Goal: Task Accomplishment & Management: Manage account settings

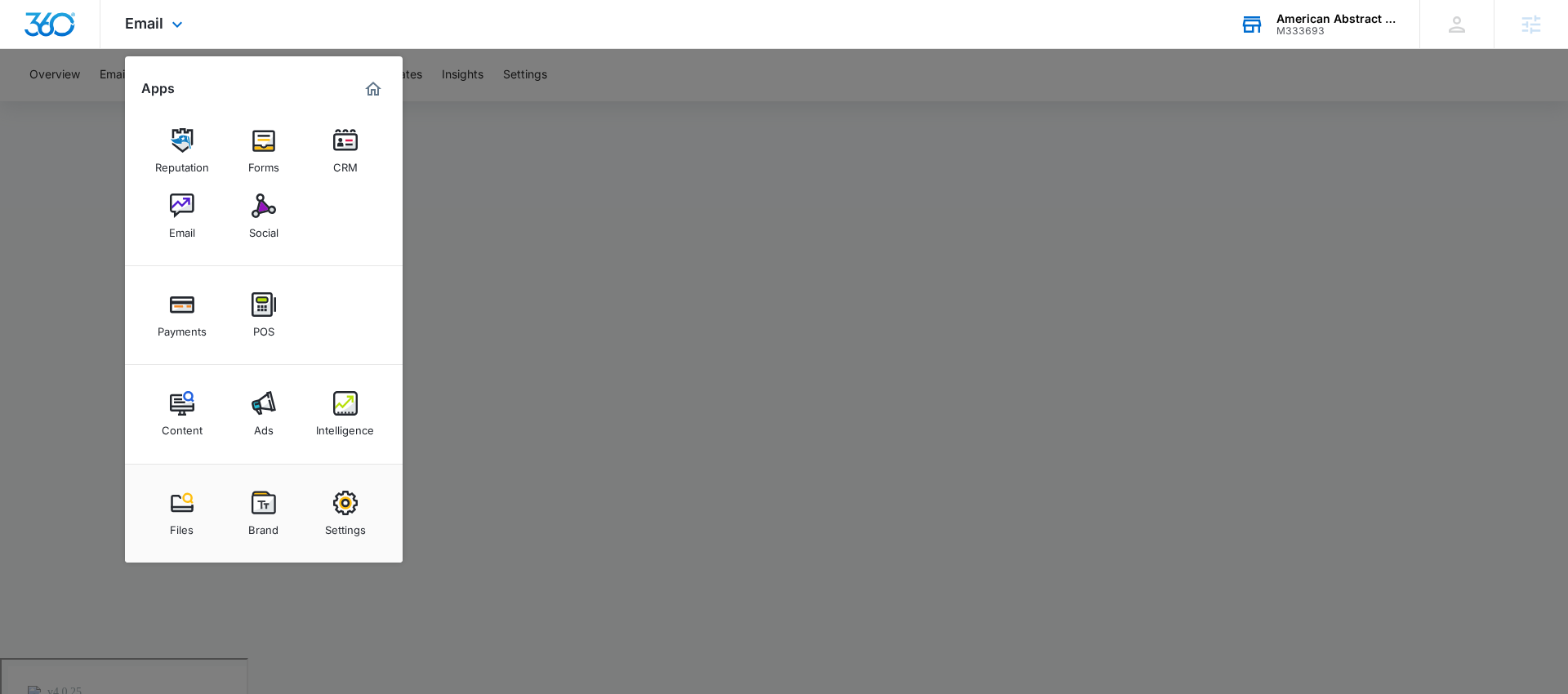
click at [1298, 29] on div "M333693" at bounding box center [1336, 31] width 119 height 12
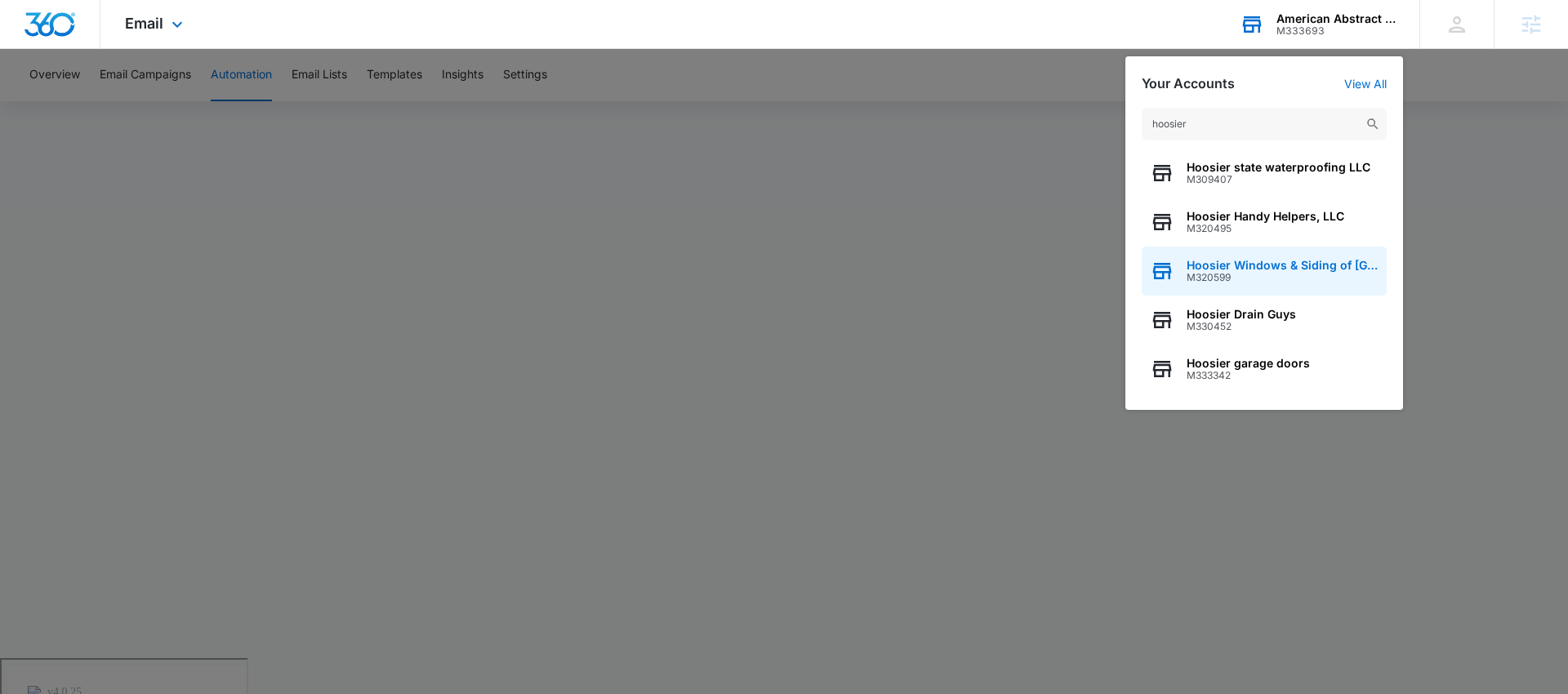
type input "hoosier"
click at [1252, 275] on span "M320599" at bounding box center [1282, 277] width 192 height 12
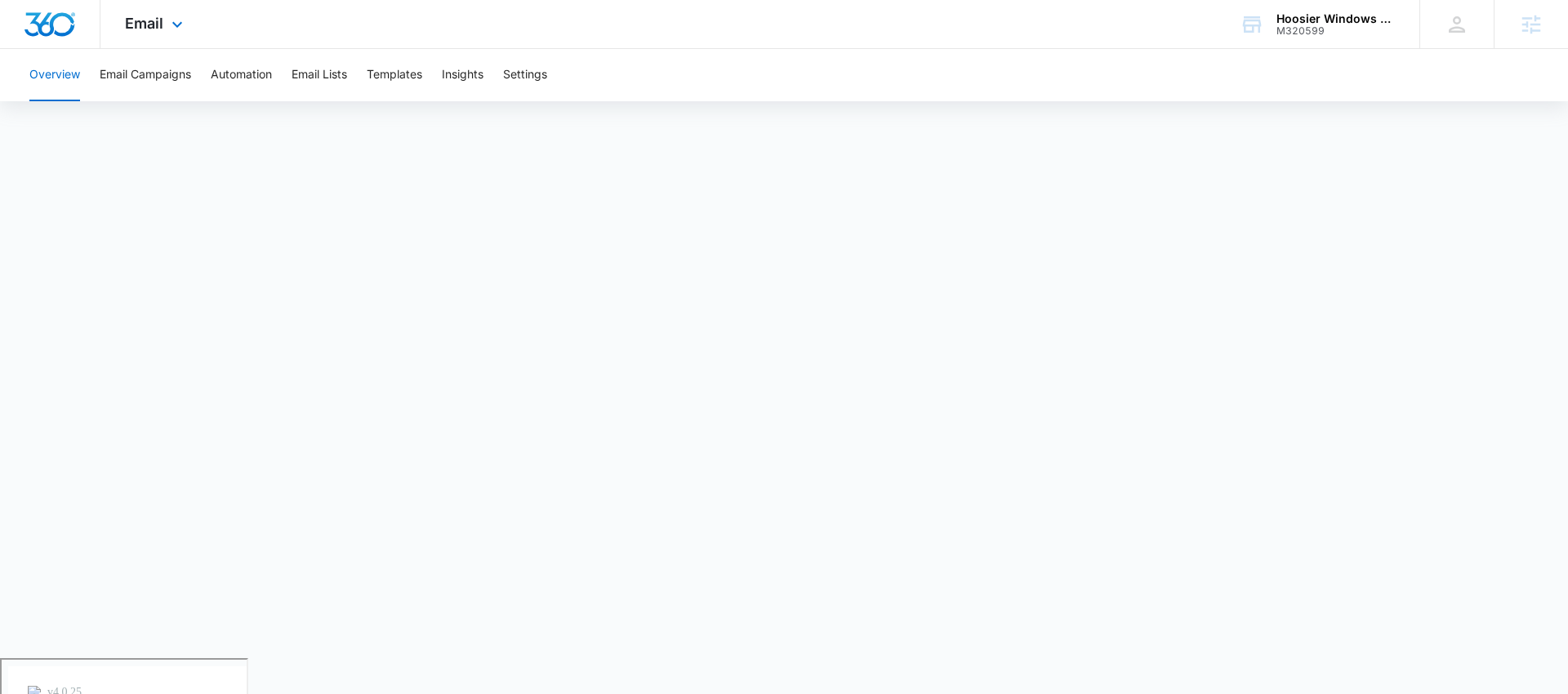
click at [160, 38] on div "Email Apps Reputation Websites Forms CRM Email Social POS Content Ads Intellige…" at bounding box center [156, 23] width 111 height 48
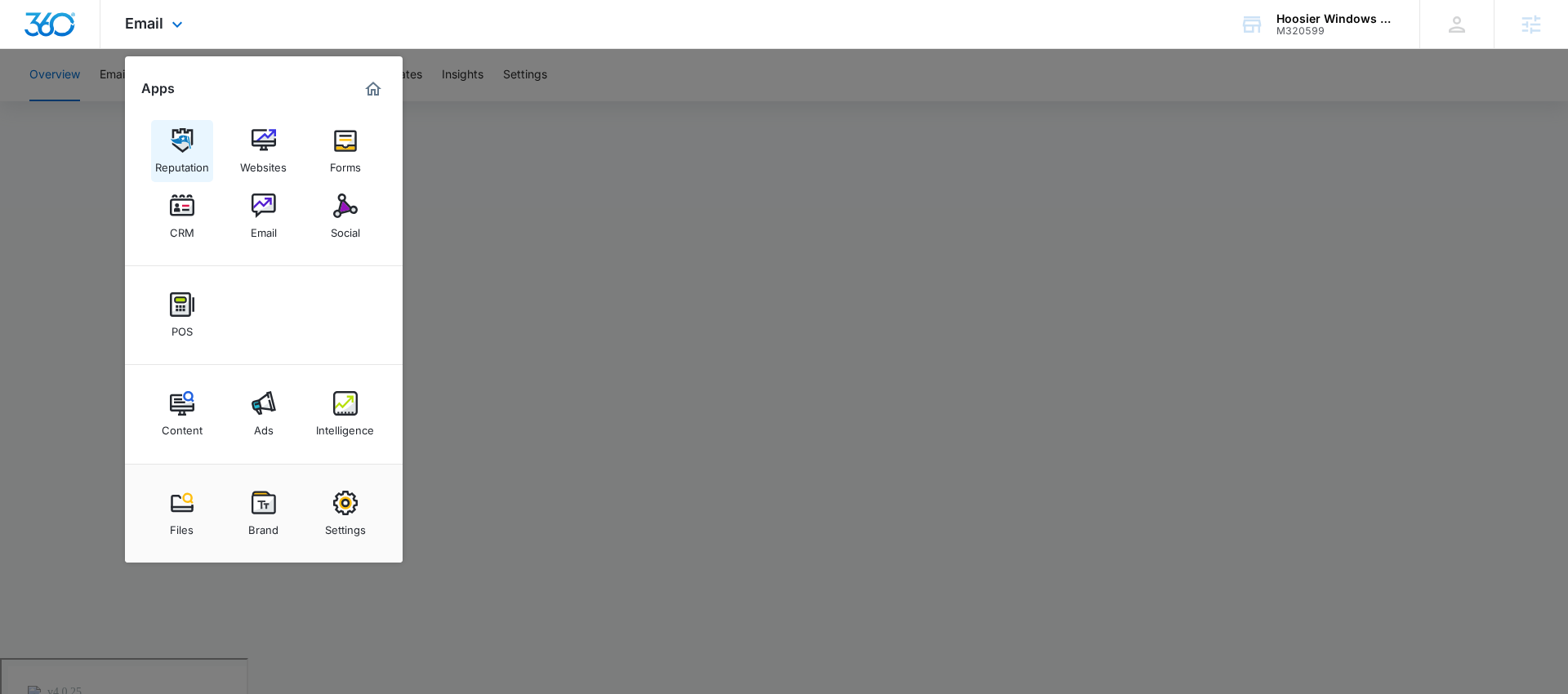
click at [176, 136] on img at bounding box center [182, 140] width 24 height 24
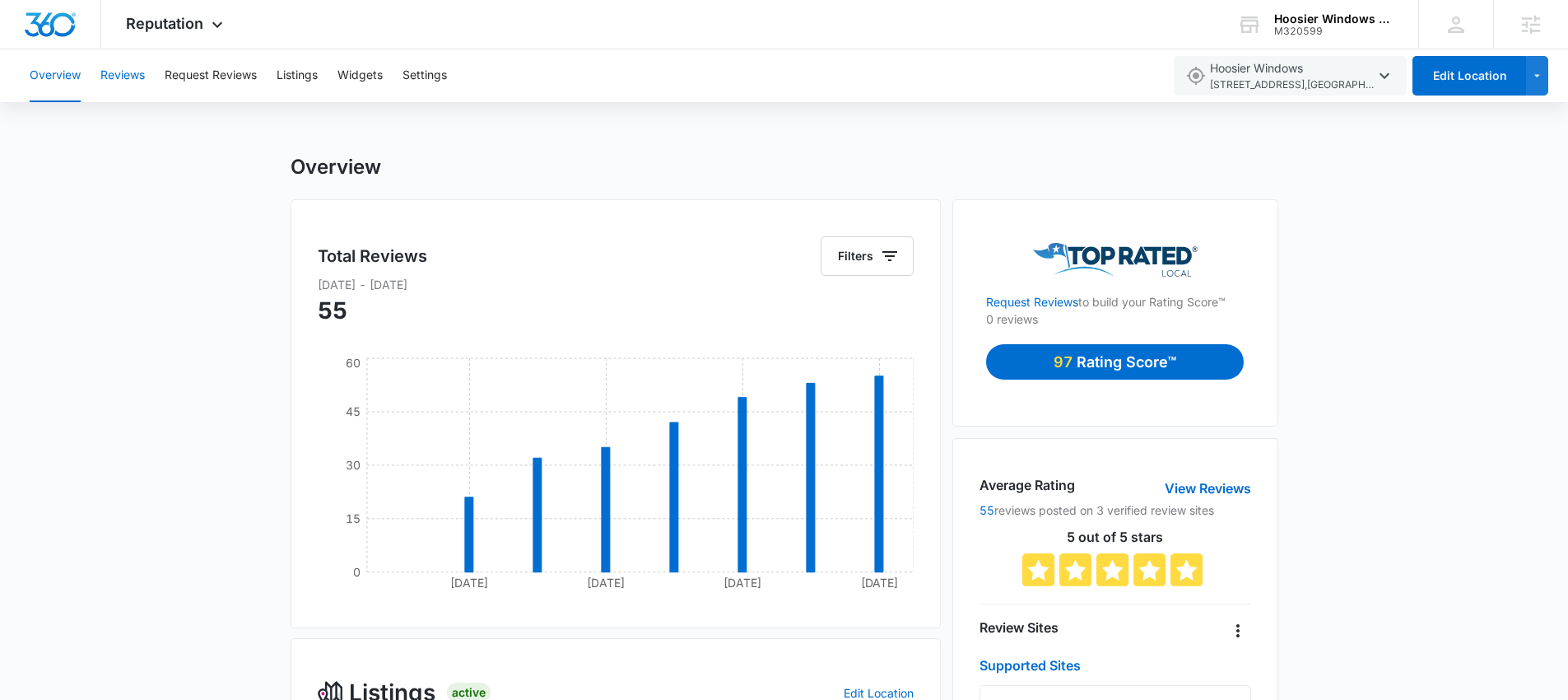
click at [141, 73] on button "Reviews" at bounding box center [123, 75] width 45 height 52
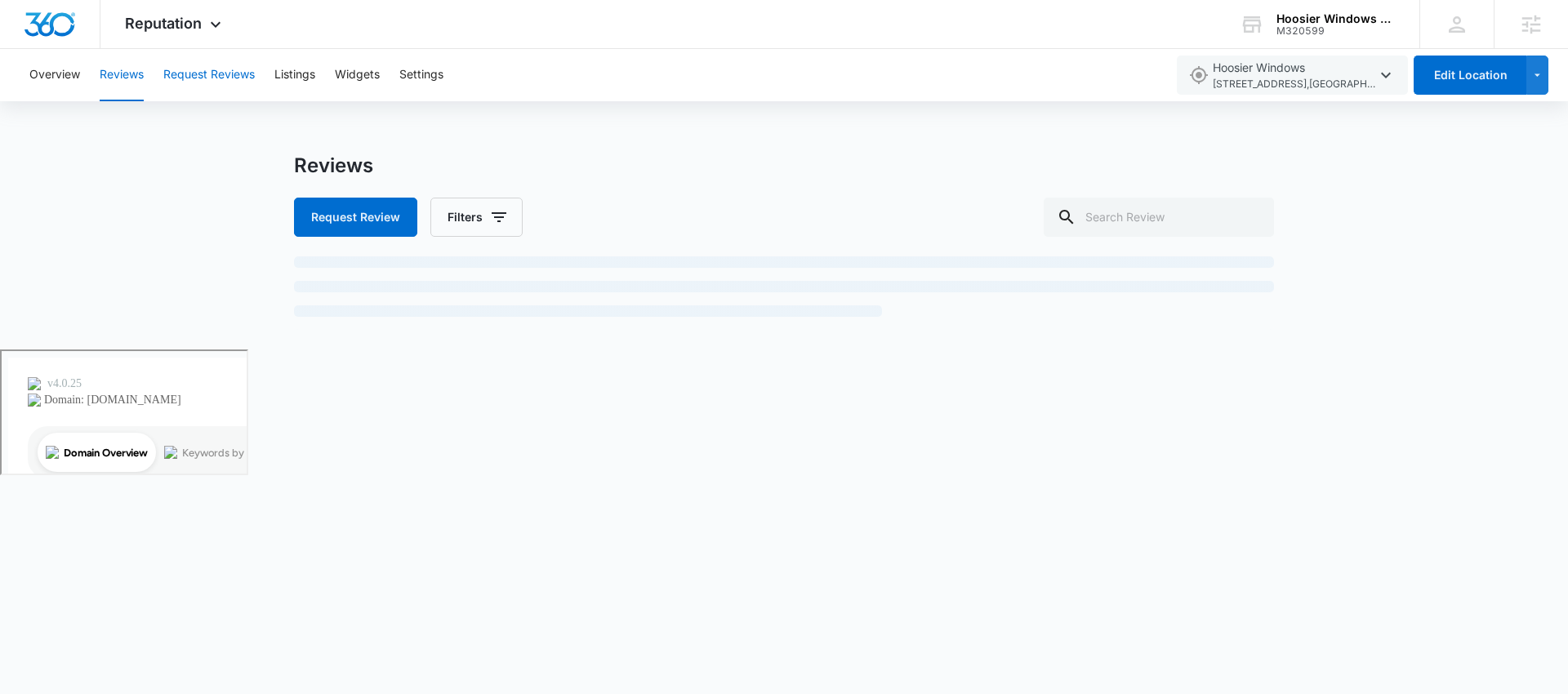
click at [210, 79] on button "Request Reviews" at bounding box center [209, 75] width 91 height 52
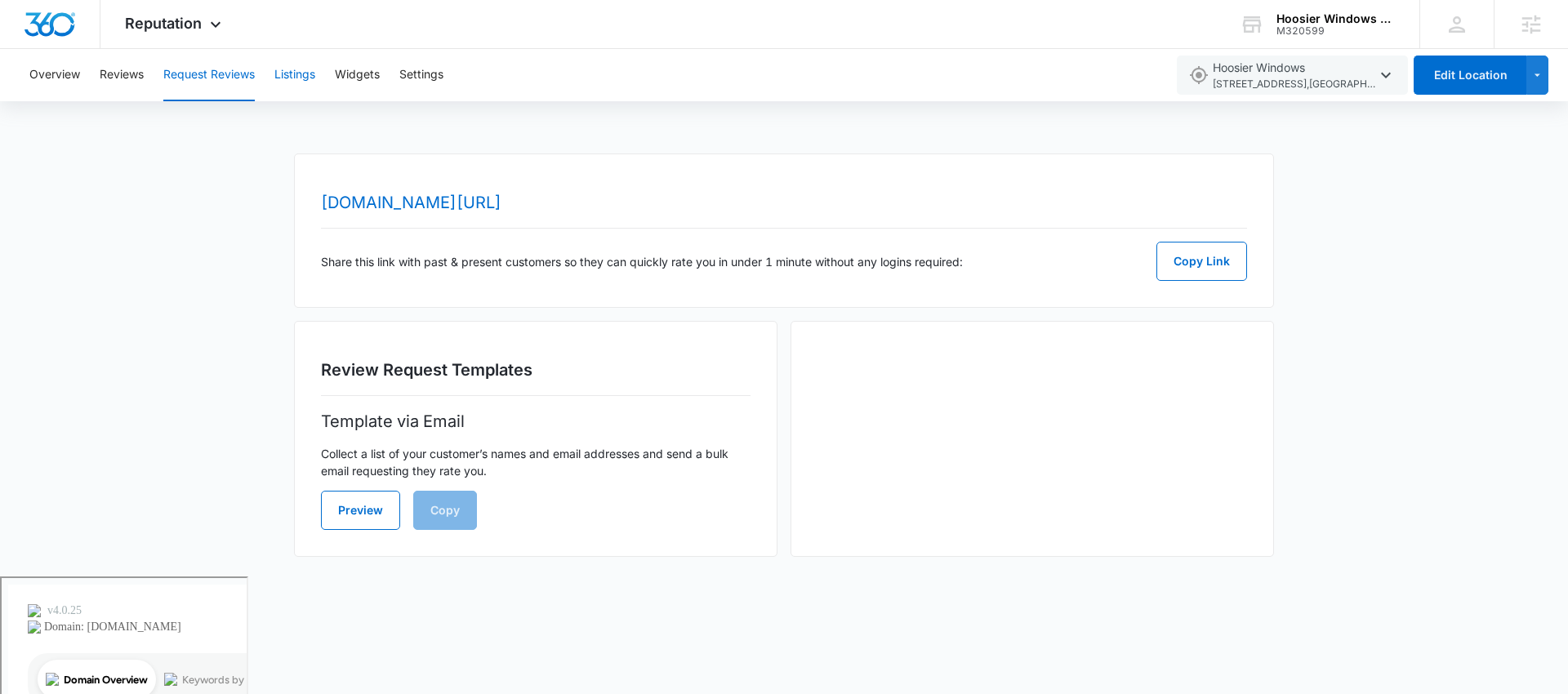
click at [312, 74] on button "Listings" at bounding box center [294, 75] width 41 height 52
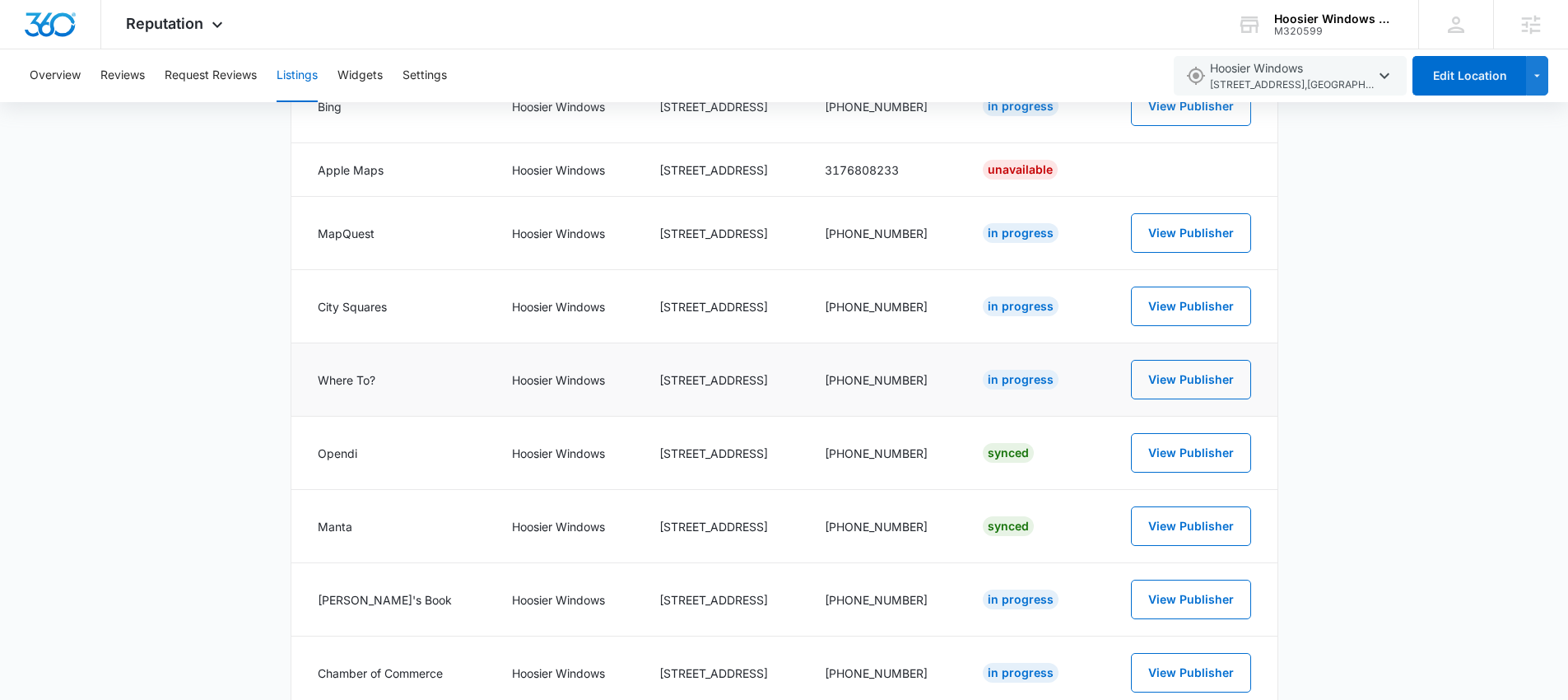
scroll to position [417, 0]
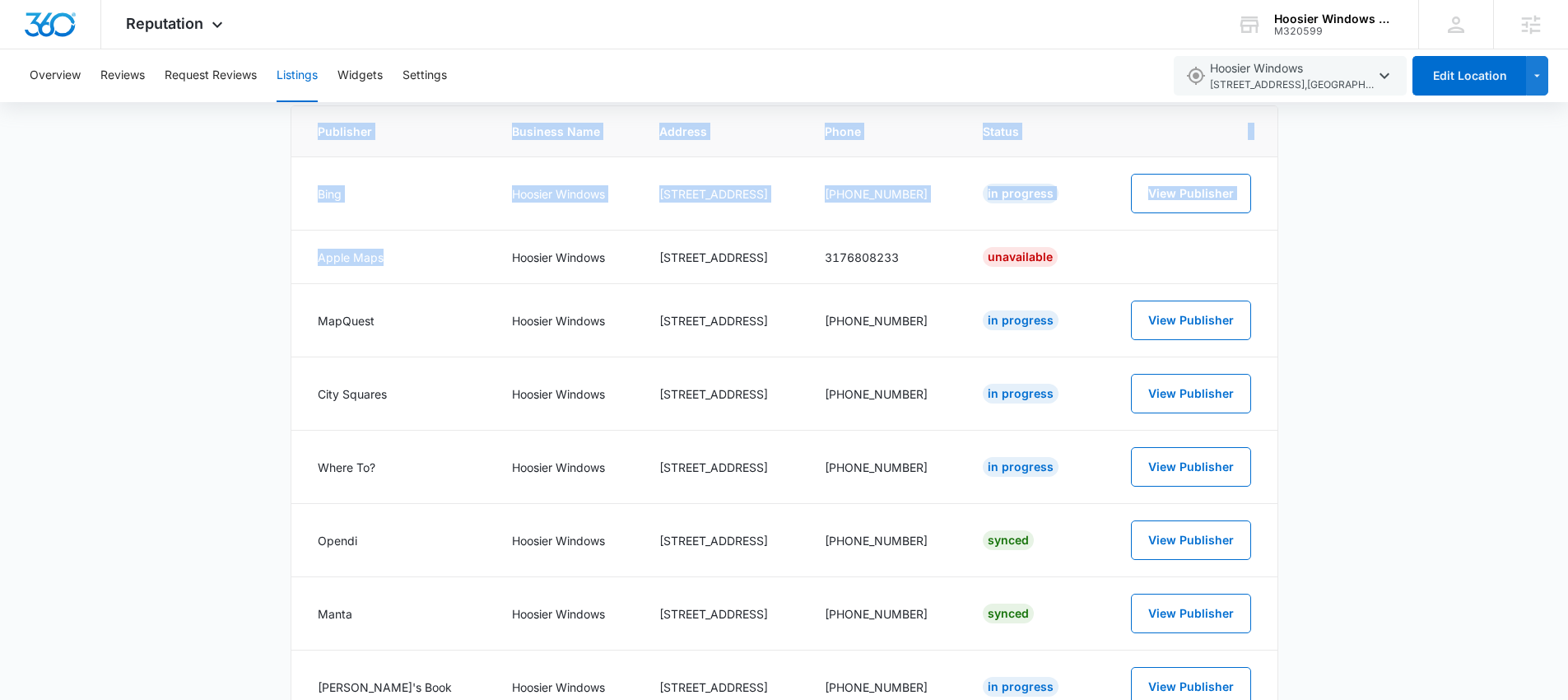
drag, startPoint x: 395, startPoint y: 254, endPoint x: 281, endPoint y: 257, distance: 114.0
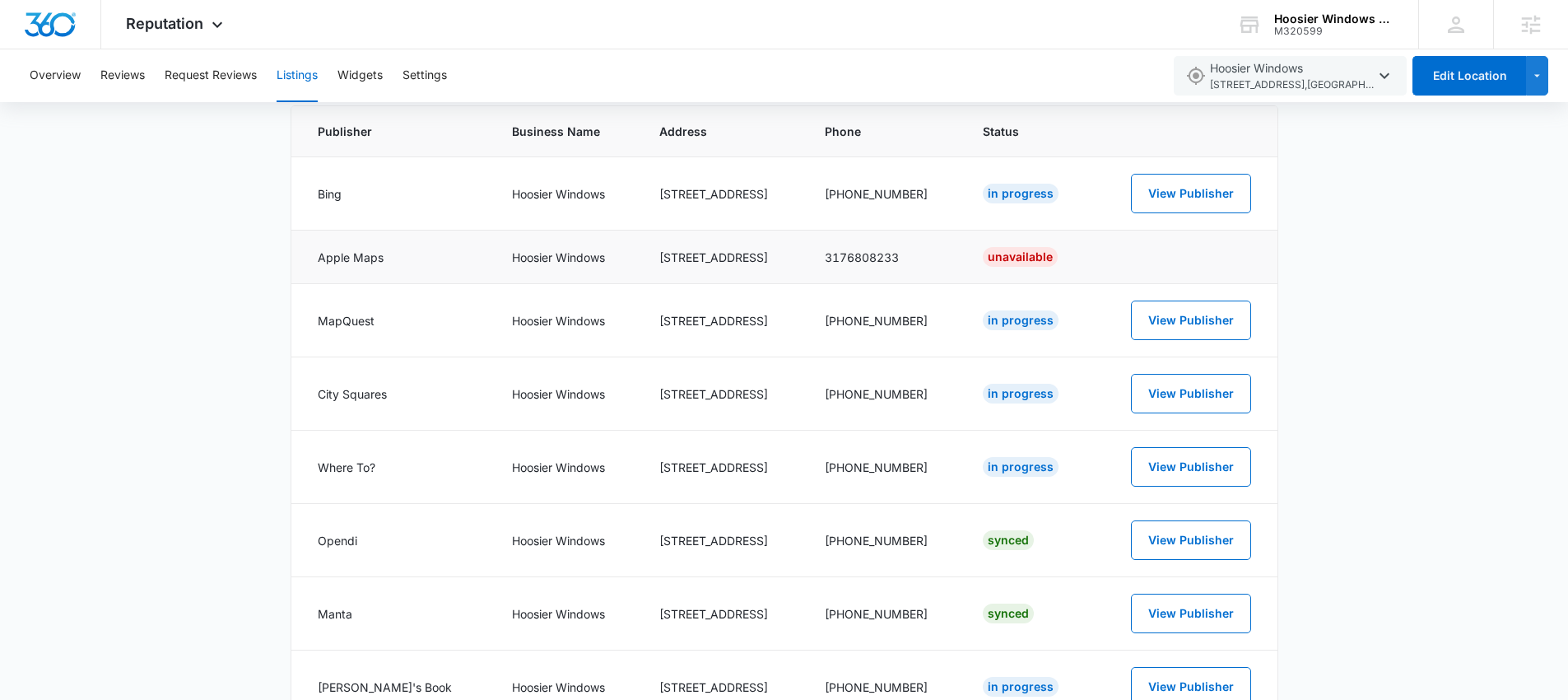
click at [413, 249] on td "Apple Maps" at bounding box center [392, 257] width 201 height 53
drag, startPoint x: 1037, startPoint y: 254, endPoint x: 957, endPoint y: 257, distance: 80.1
click at [957, 257] on tr "Apple Maps Hoosier Windows 5576 South 100 W 3176808233 Unavailable" at bounding box center [784, 257] width 986 height 53
click at [1041, 258] on div "Unavailable" at bounding box center [1020, 256] width 75 height 19
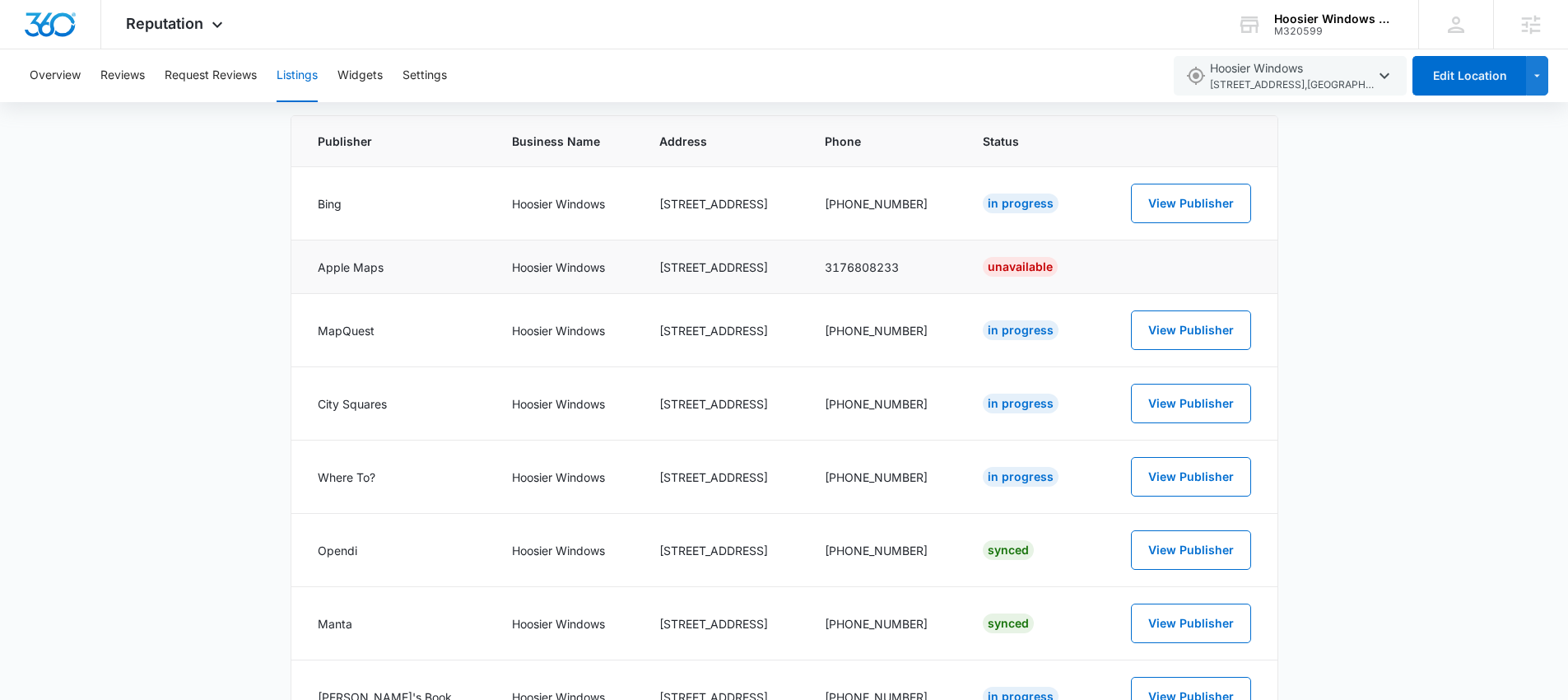
scroll to position [381, 0]
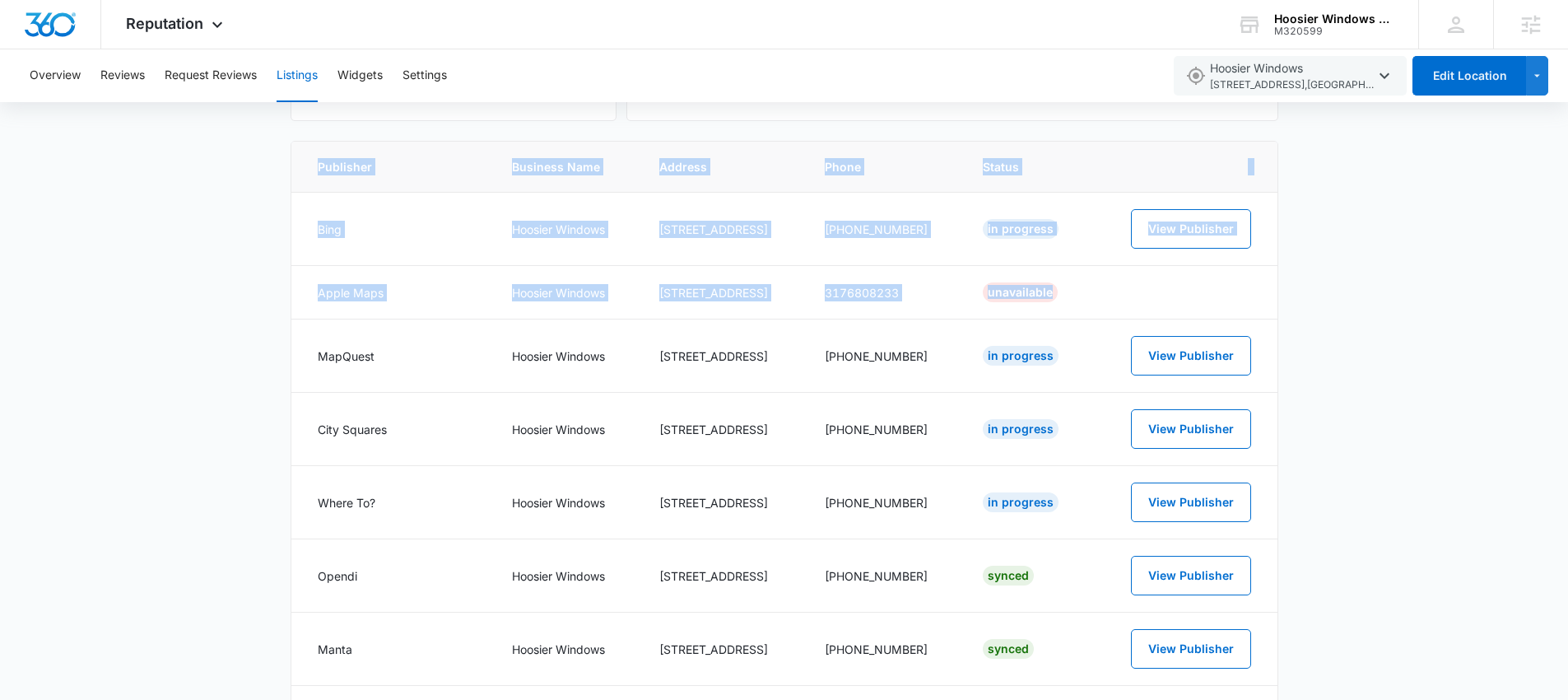
drag, startPoint x: 1015, startPoint y: 294, endPoint x: 260, endPoint y: 292, distance: 755.0
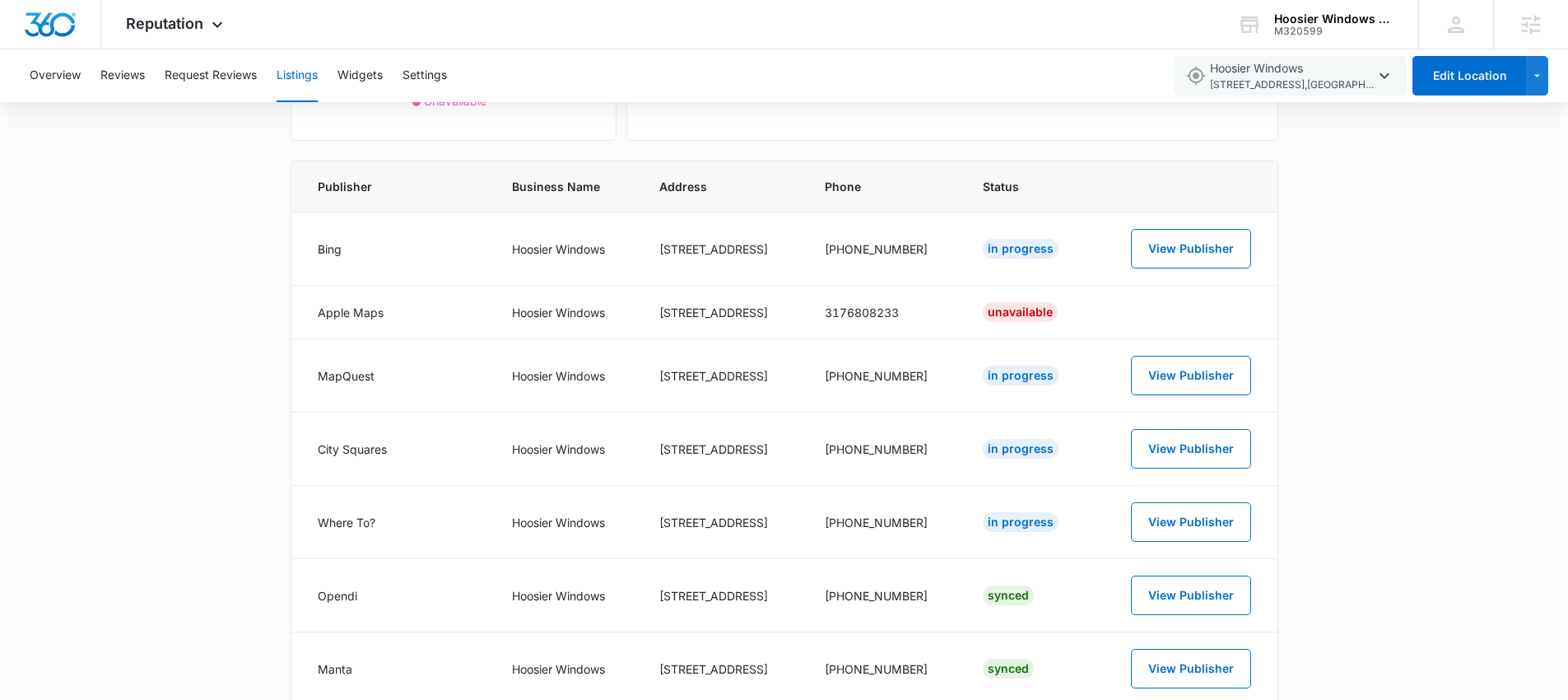
scroll to position [295, 0]
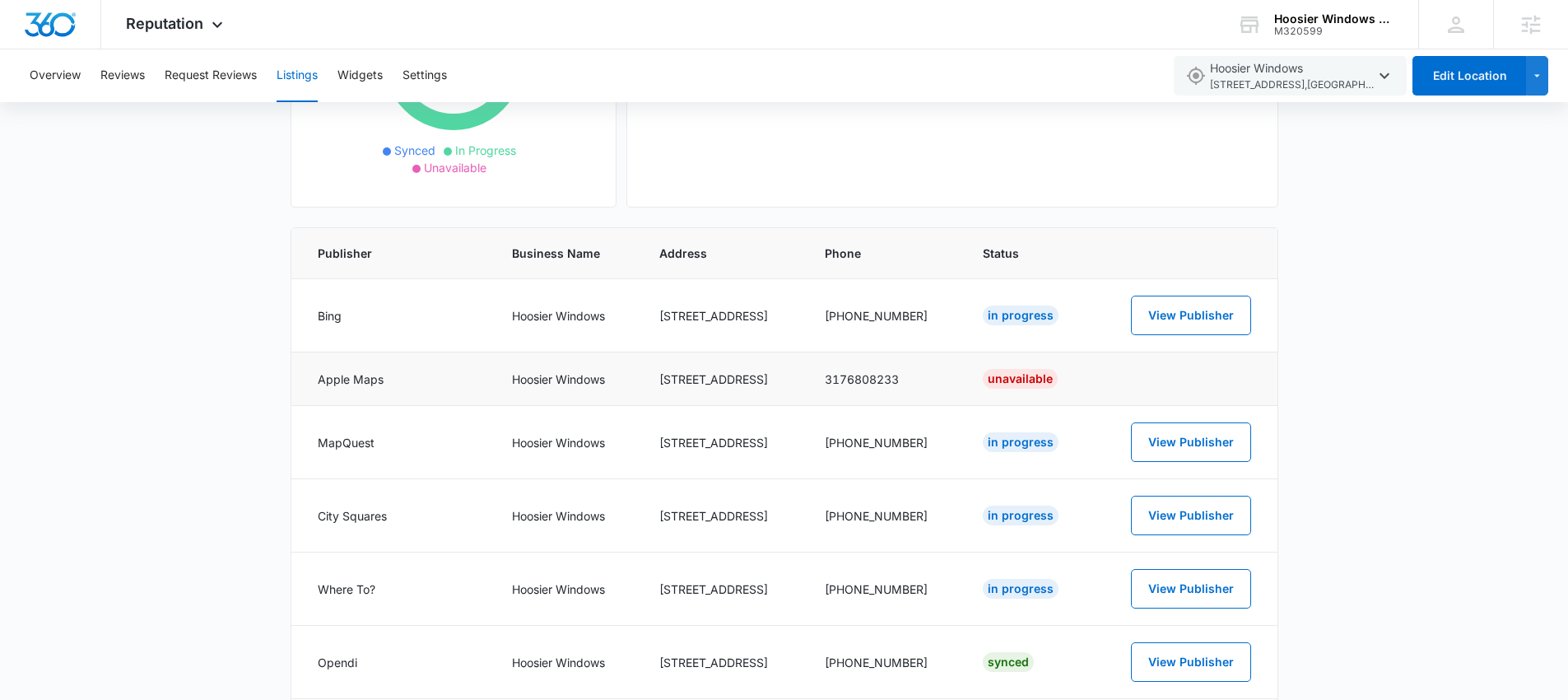
click at [336, 384] on td "Apple Maps" at bounding box center [392, 379] width 201 height 53
drag, startPoint x: 336, startPoint y: 383, endPoint x: 1080, endPoint y: 393, distance: 744.1
click at [1080, 393] on tr "Apple Maps Hoosier Windows 5576 South 100 W 3176808233 Unavailable" at bounding box center [784, 379] width 986 height 53
click at [1085, 386] on td "Unavailable" at bounding box center [1027, 379] width 128 height 53
click at [1011, 381] on div "Unavailable" at bounding box center [1020, 378] width 75 height 19
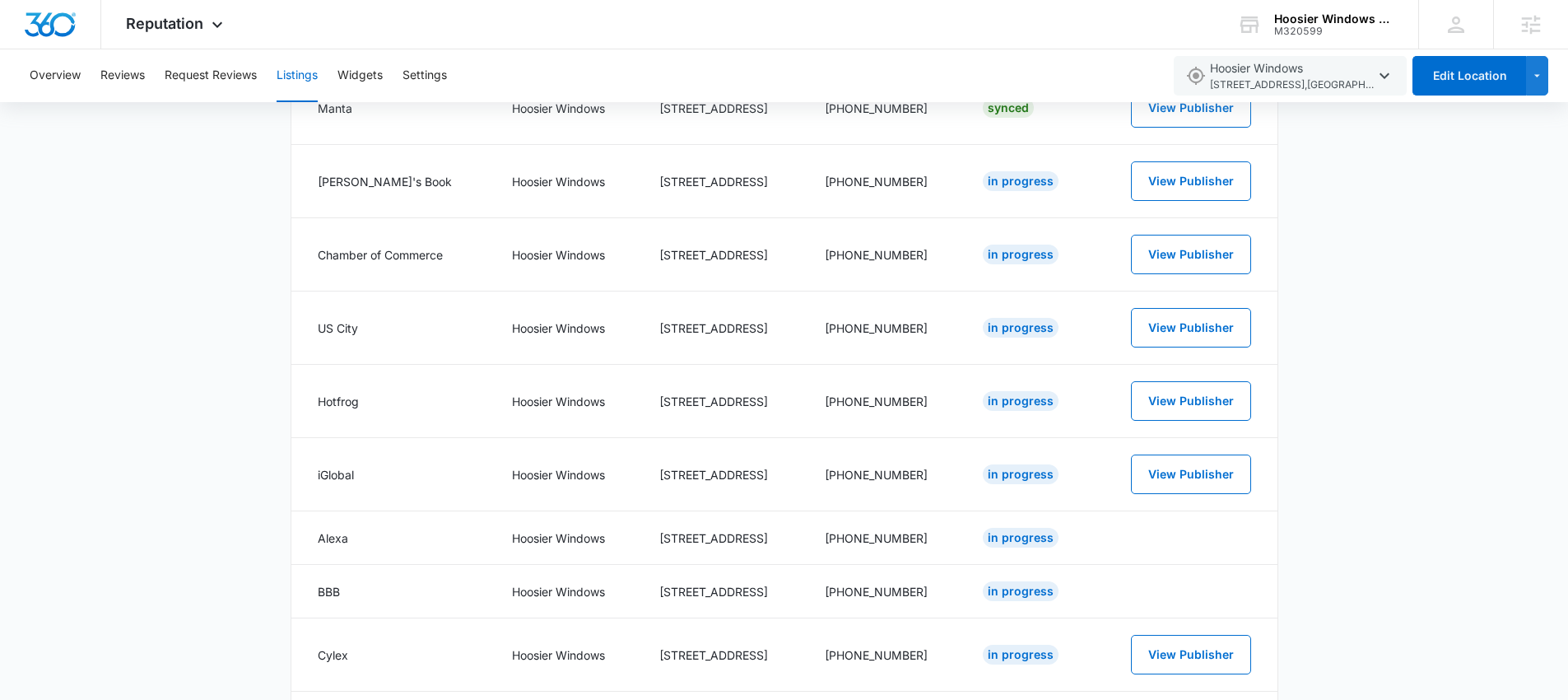
scroll to position [593, 0]
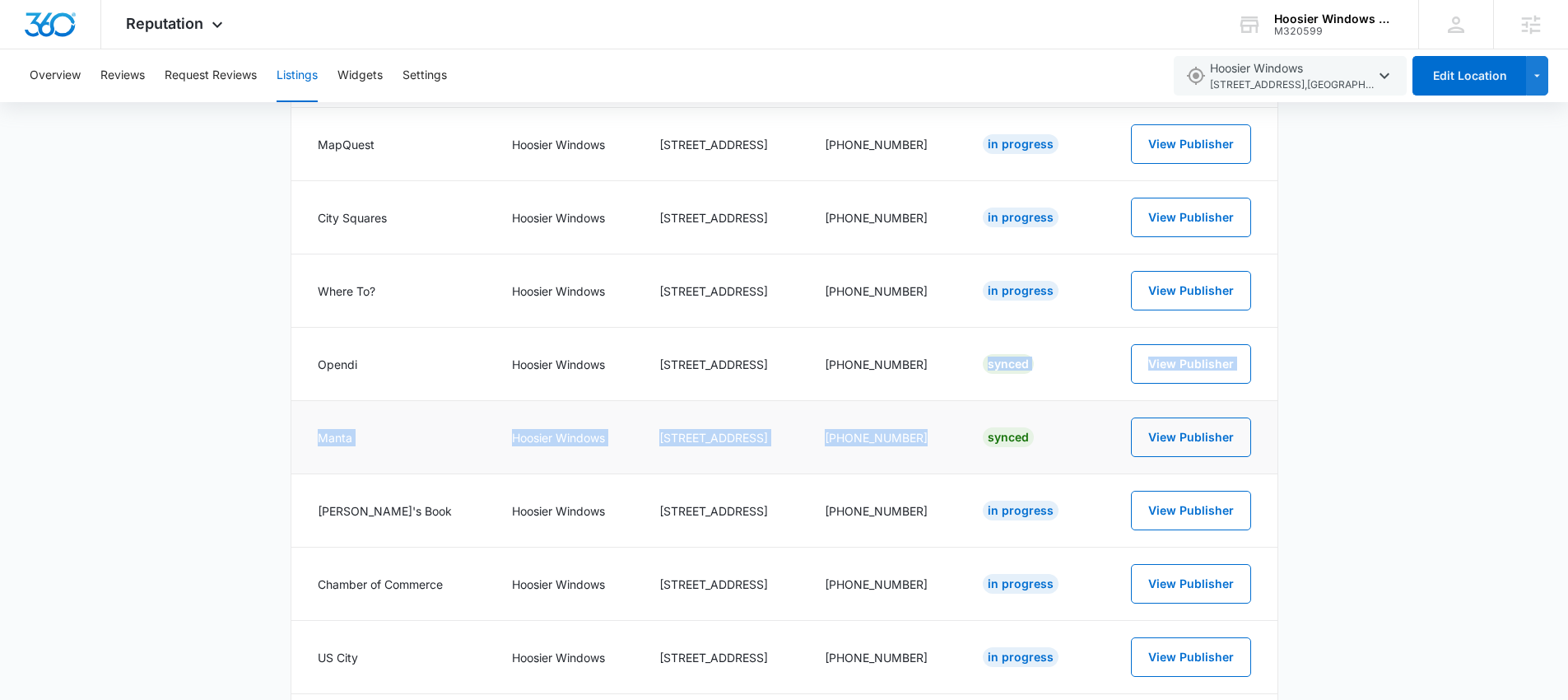
drag, startPoint x: 976, startPoint y: 362, endPoint x: 1025, endPoint y: 429, distance: 83.0
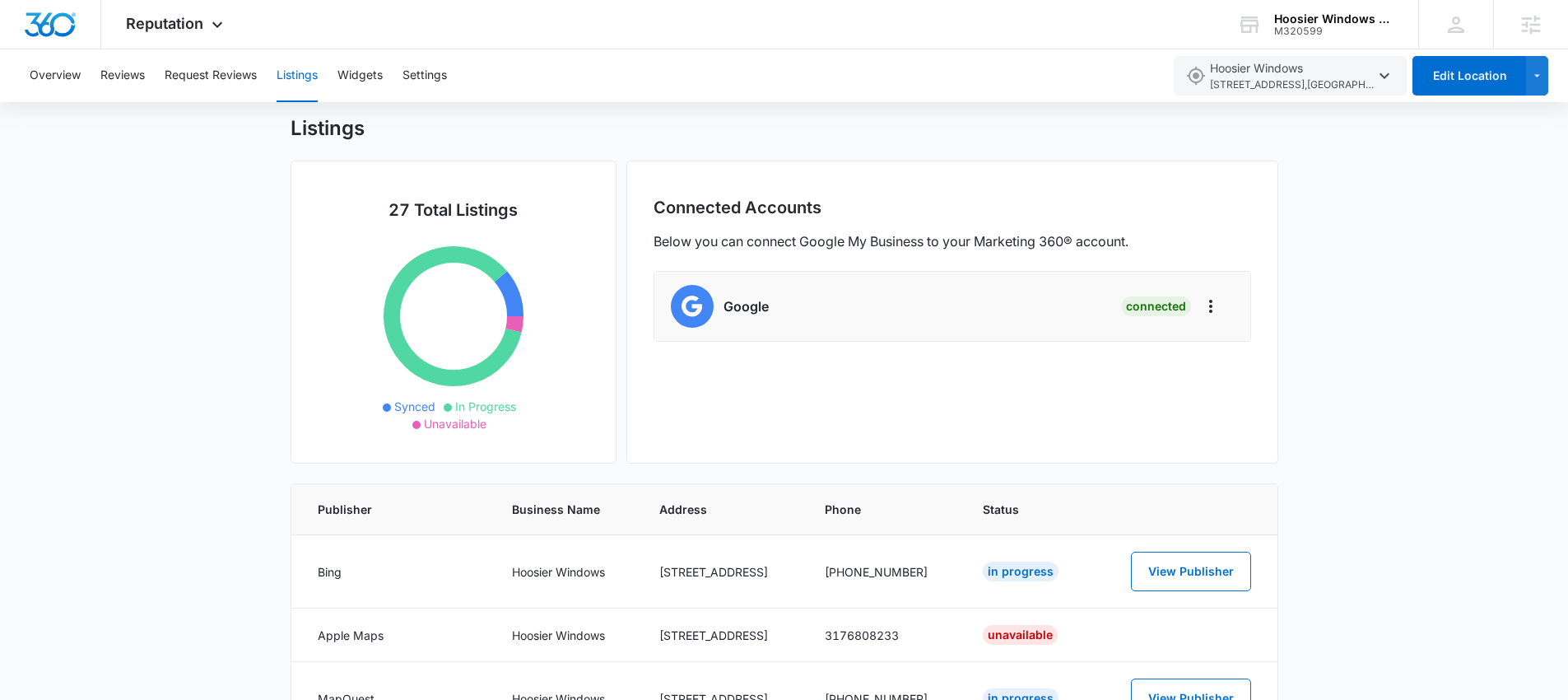
scroll to position [0, 0]
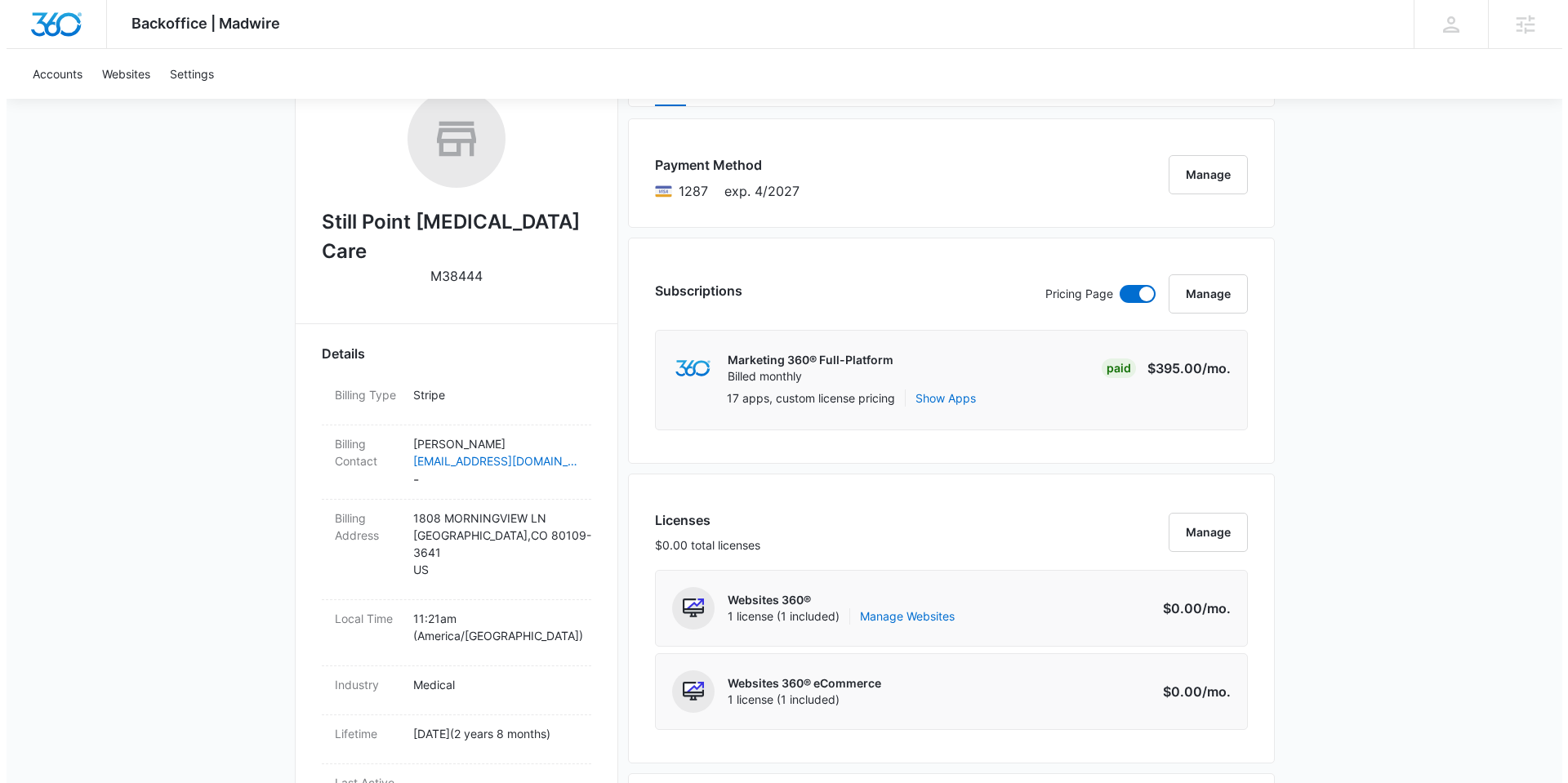
scroll to position [277, 0]
click at [1224, 288] on button "Manage" at bounding box center [1202, 291] width 79 height 39
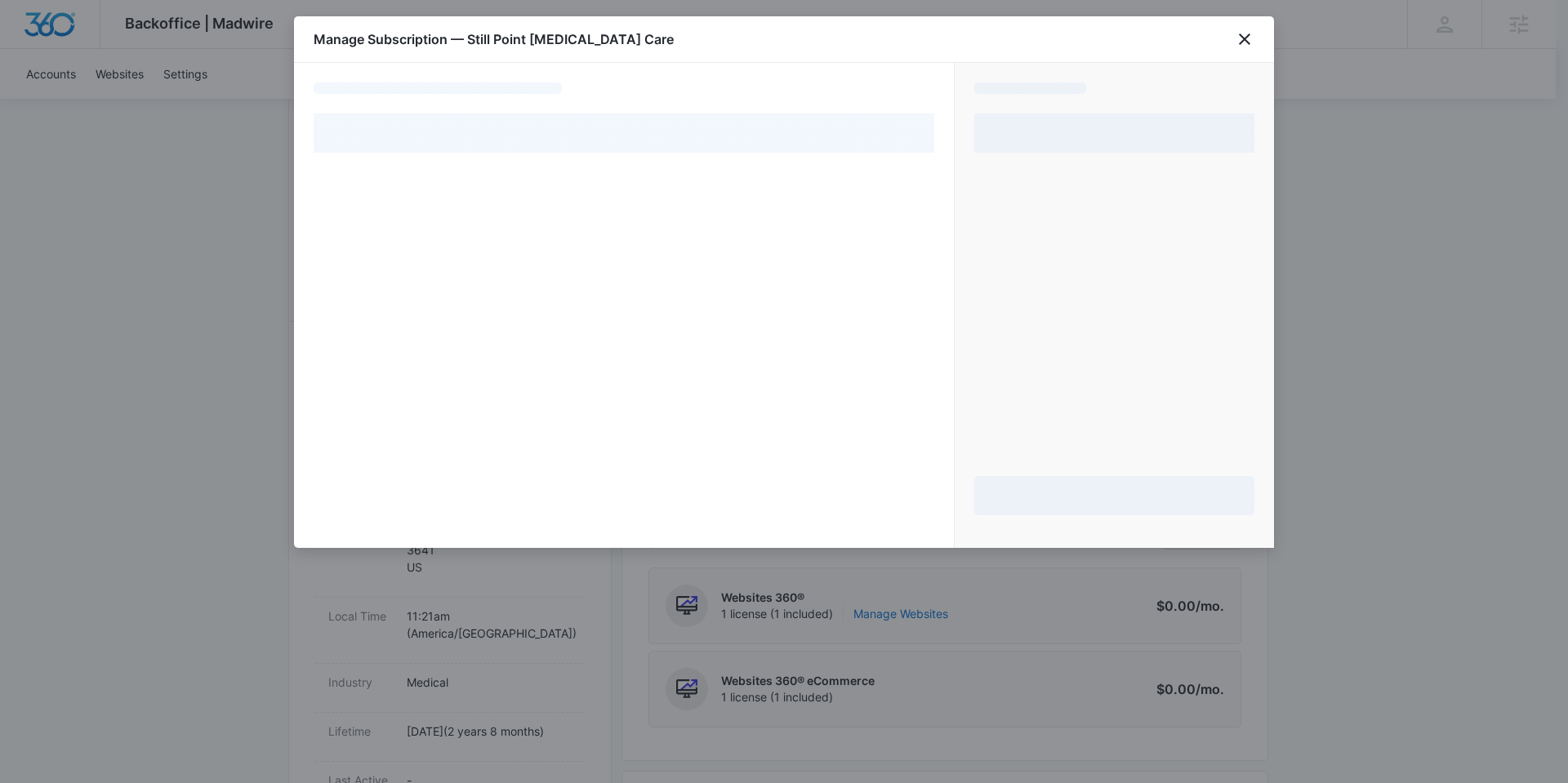
select select "pm_1NoAXJA4n8RTgNjUG0BLtKwX"
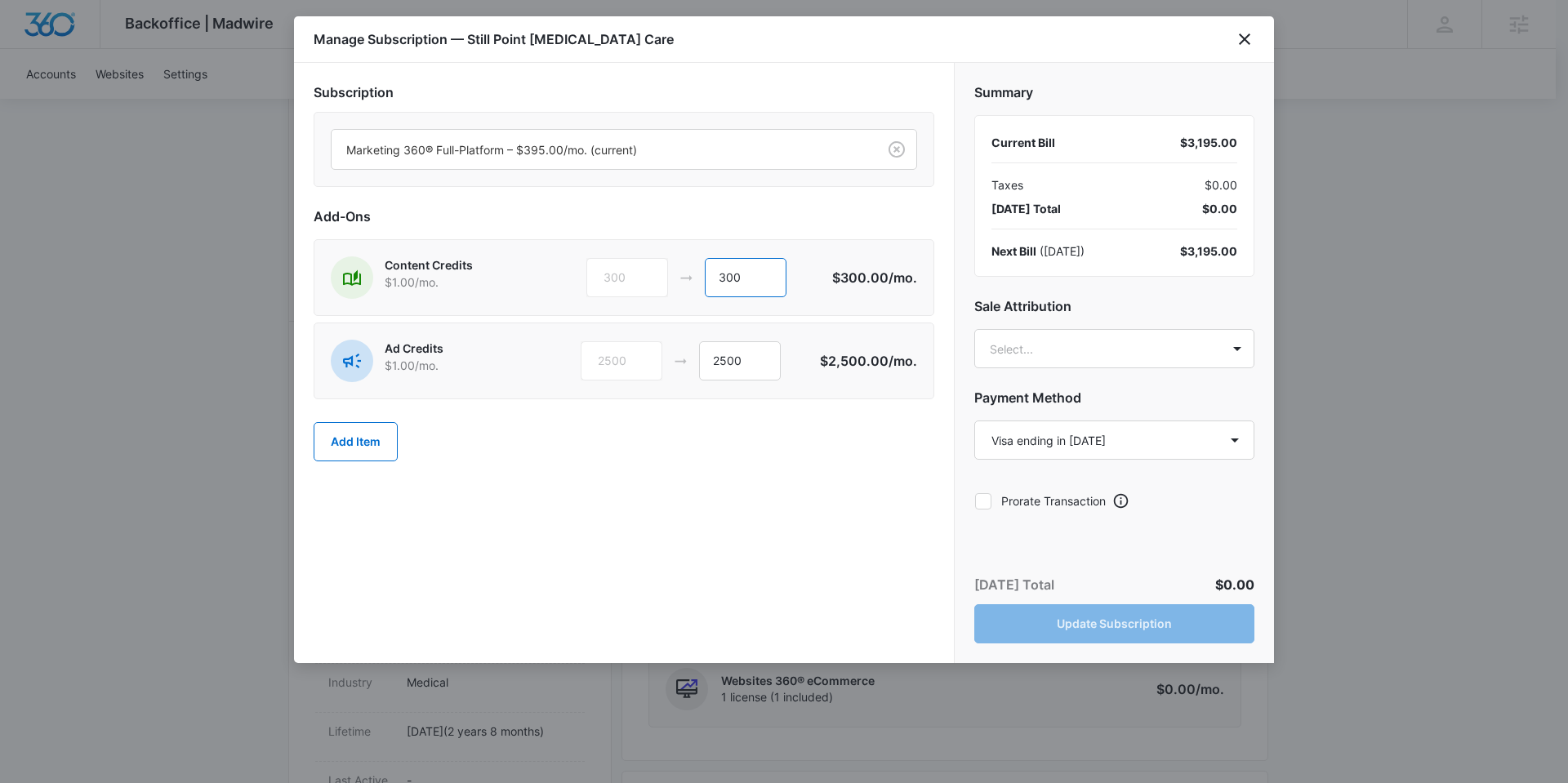
drag, startPoint x: 752, startPoint y: 277, endPoint x: 707, endPoint y: 279, distance: 45.0
click at [707, 279] on input "300" at bounding box center [745, 277] width 81 height 39
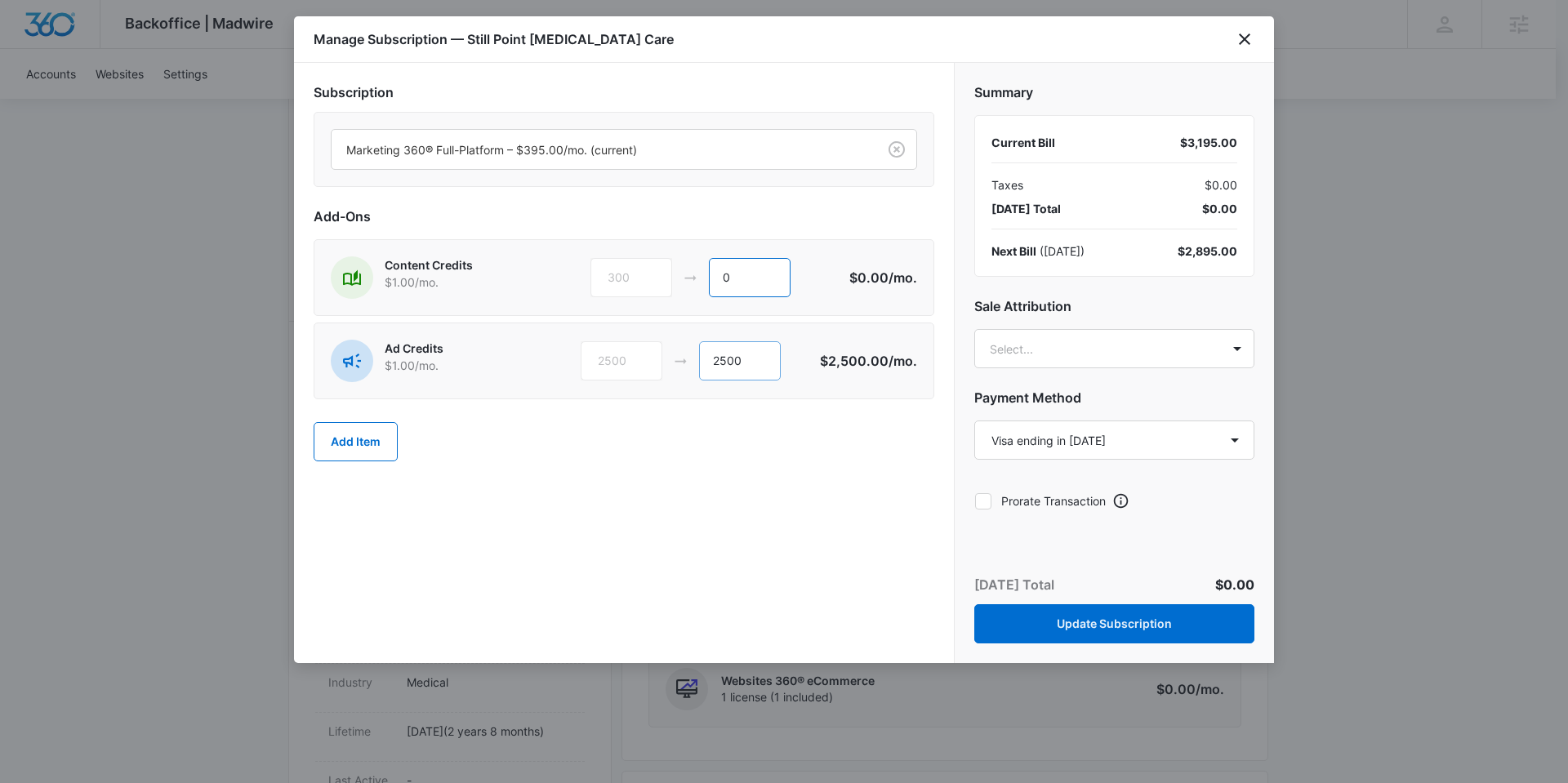
type input "0"
drag, startPoint x: 753, startPoint y: 360, endPoint x: 690, endPoint y: 355, distance: 63.2
click at [691, 355] on div "2500 2500" at bounding box center [700, 360] width 240 height 39
type input "0"
click at [670, 140] on div at bounding box center [601, 150] width 510 height 20
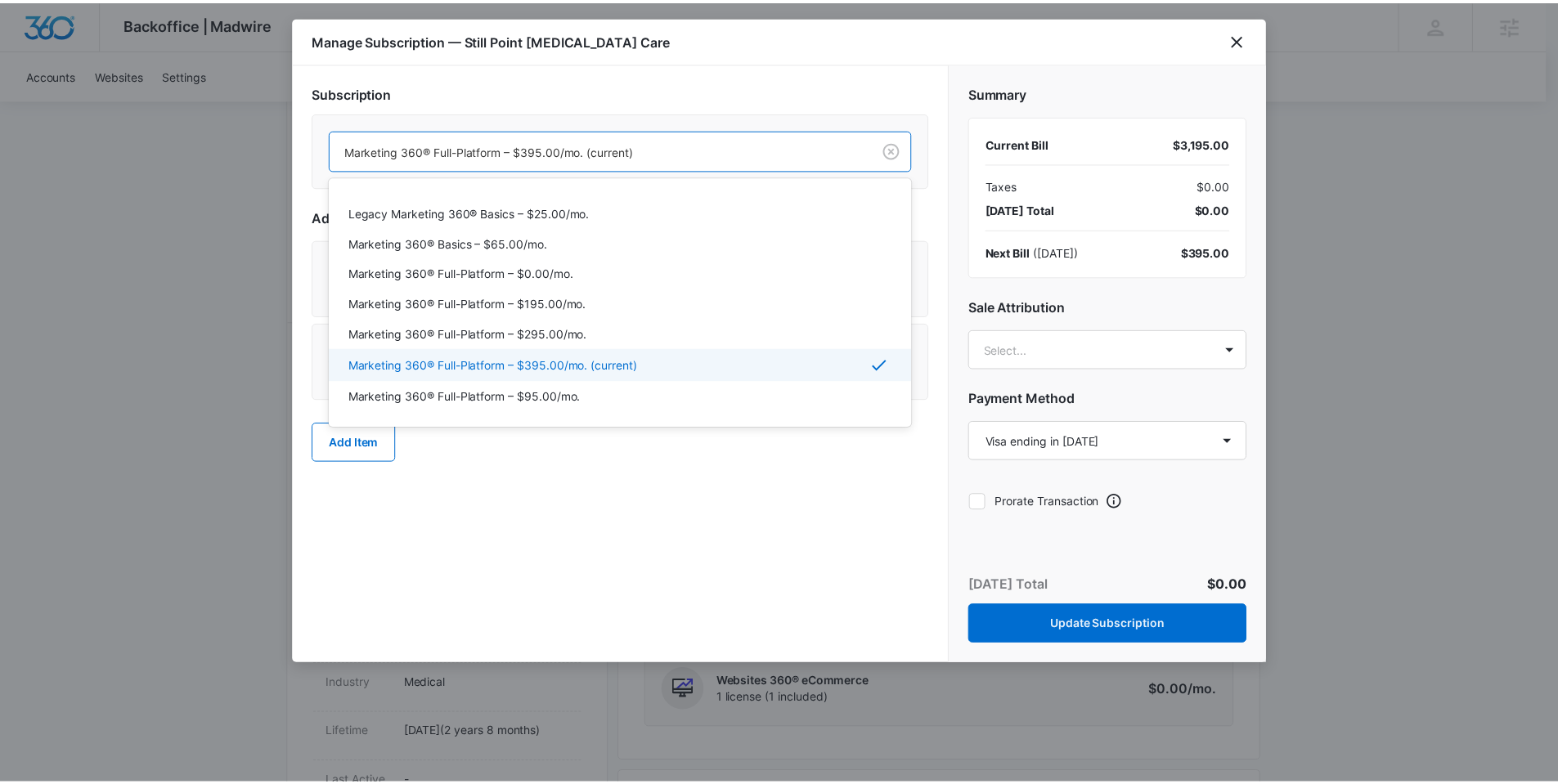
scroll to position [77, 0]
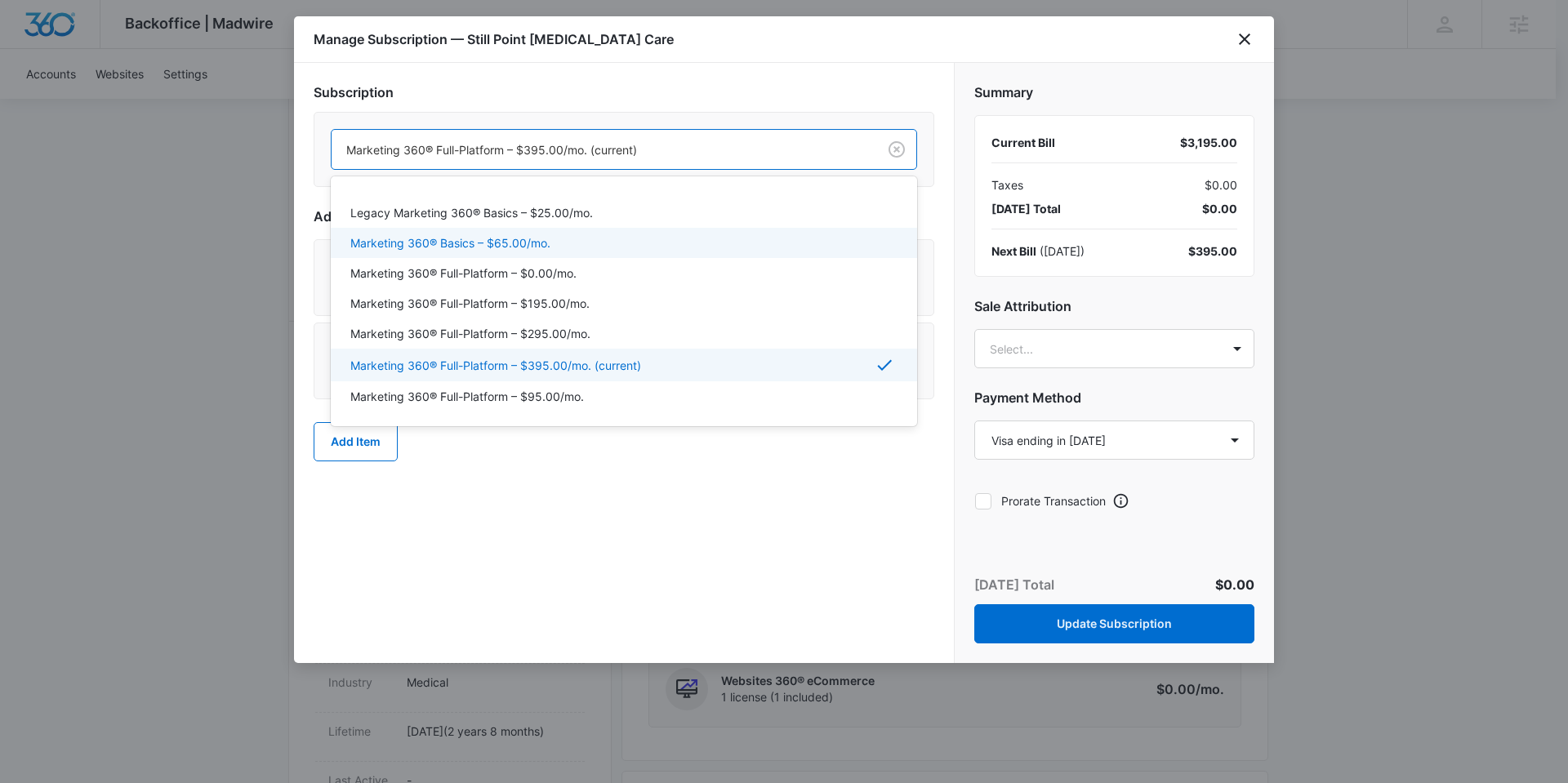
click at [594, 243] on div "Marketing 360® Basics – $65.00/mo." at bounding box center [622, 242] width 544 height 17
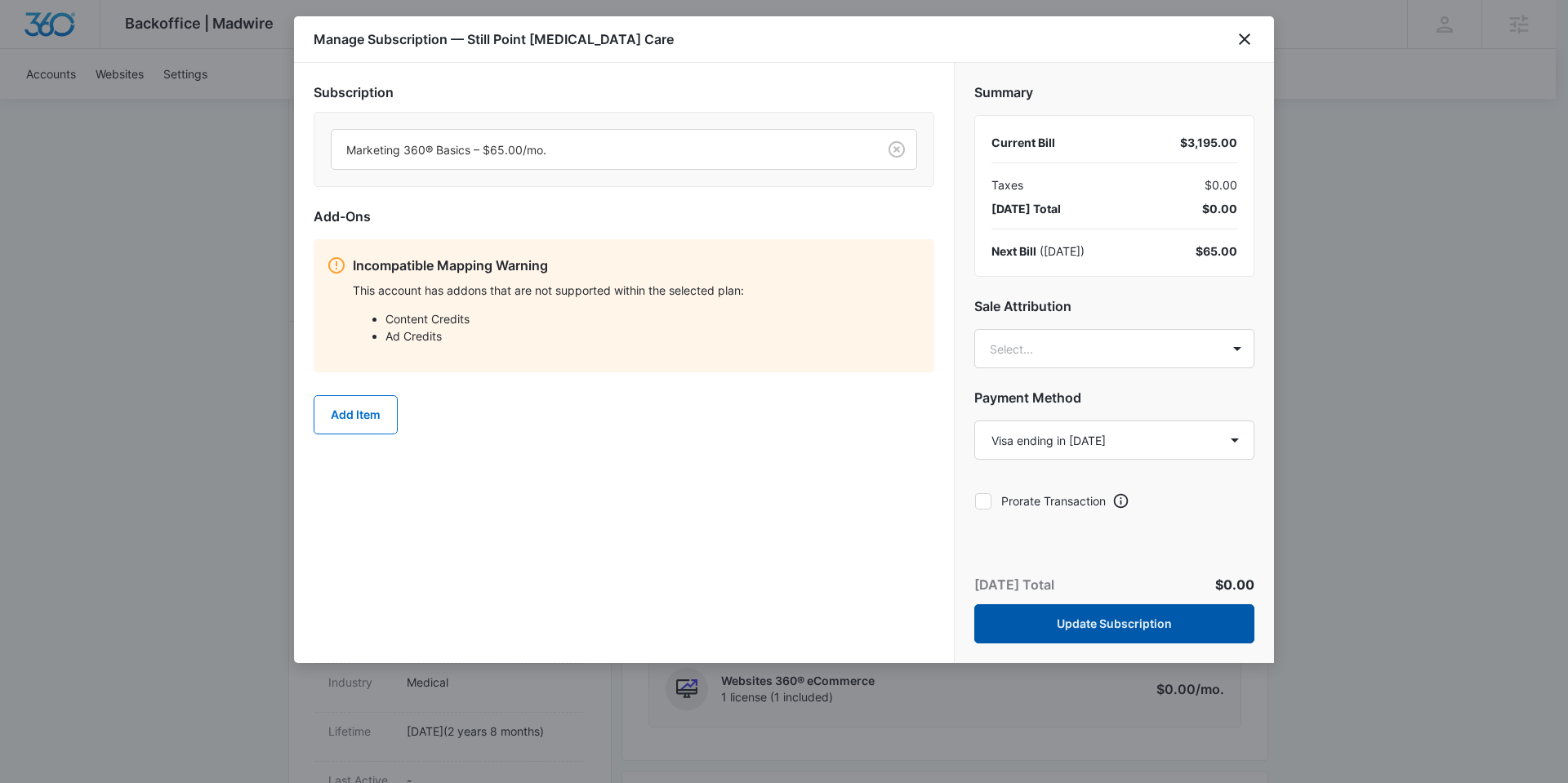
click at [1114, 615] on button "Update Subscription" at bounding box center [1114, 624] width 280 height 39
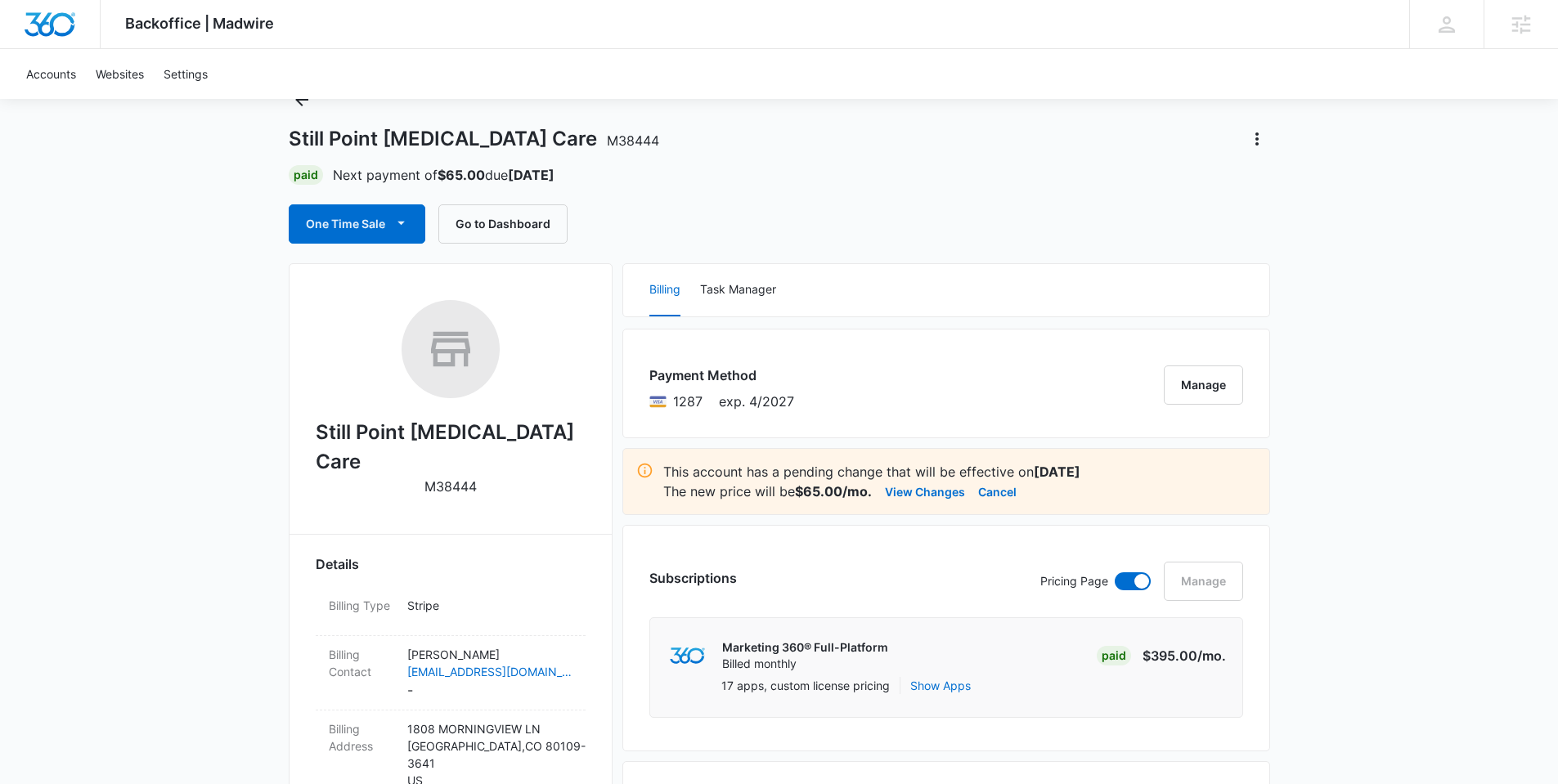
scroll to position [0, 0]
